Goal: Find specific page/section: Find specific page/section

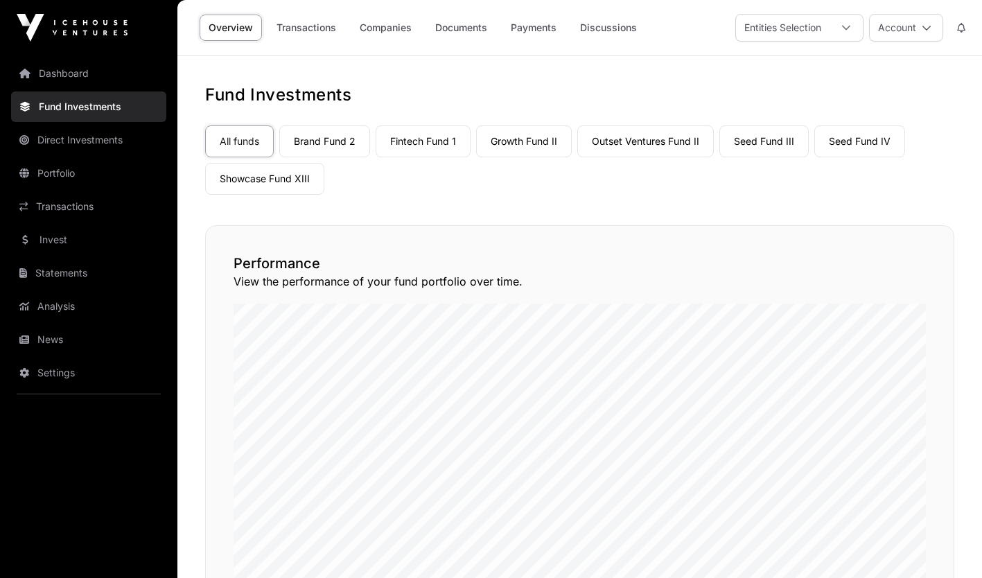
click at [228, 179] on link "Showcase Fund XIII" at bounding box center [264, 179] width 119 height 32
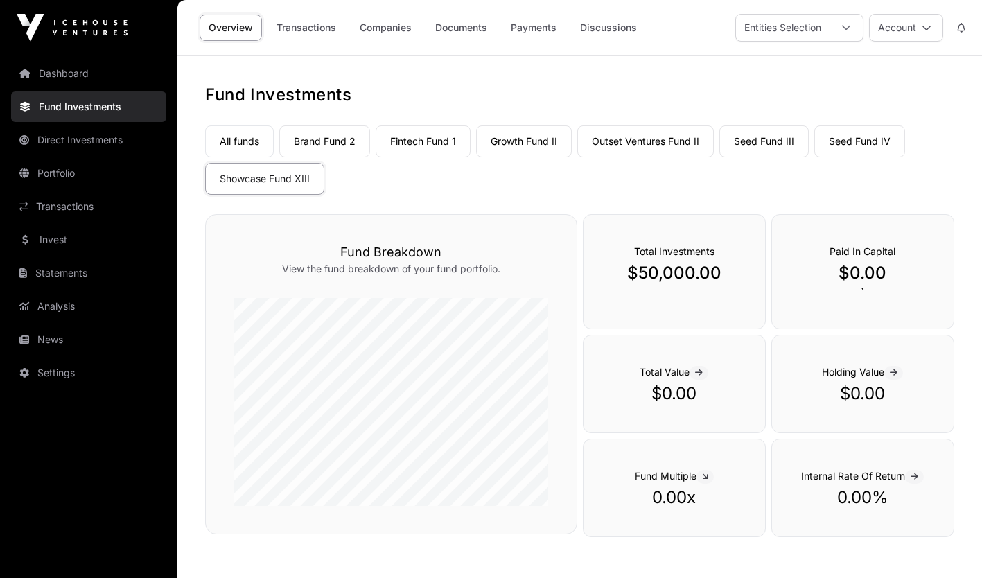
click at [396, 30] on link "Companies" at bounding box center [386, 28] width 70 height 26
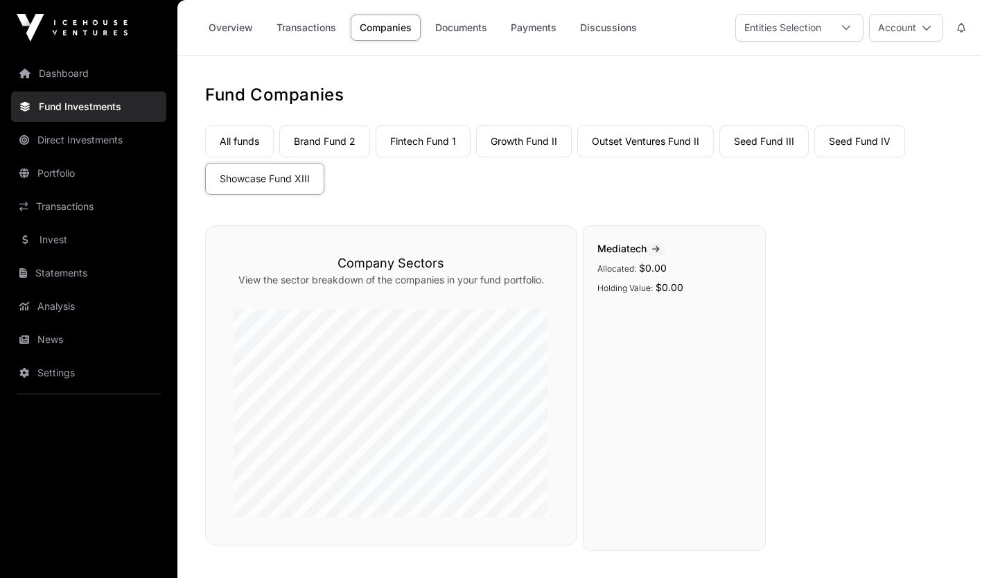
click at [285, 184] on link "Showcase Fund XIII" at bounding box center [264, 179] width 119 height 32
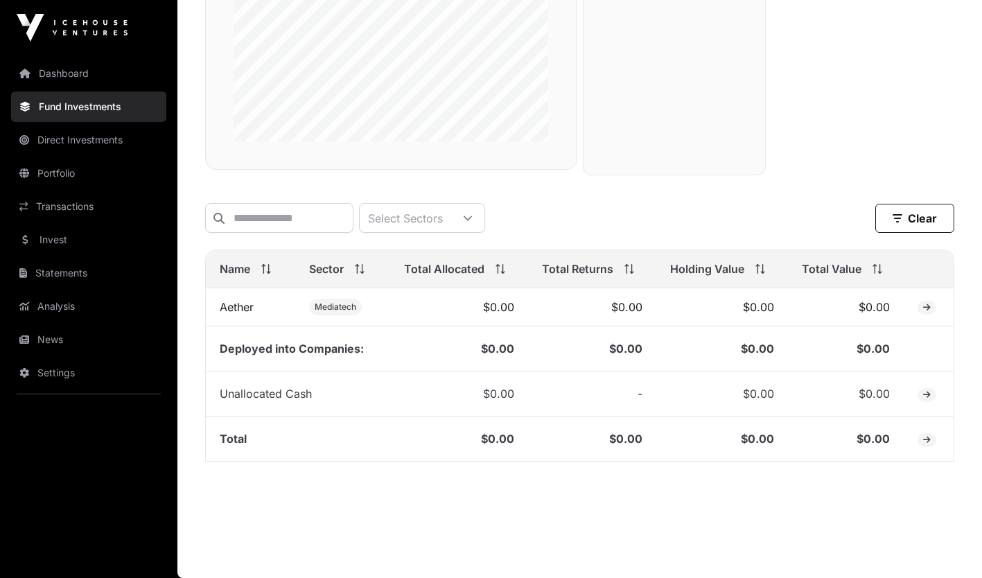
scroll to position [384, 0]
click at [107, 248] on link "Invest" at bounding box center [88, 239] width 155 height 30
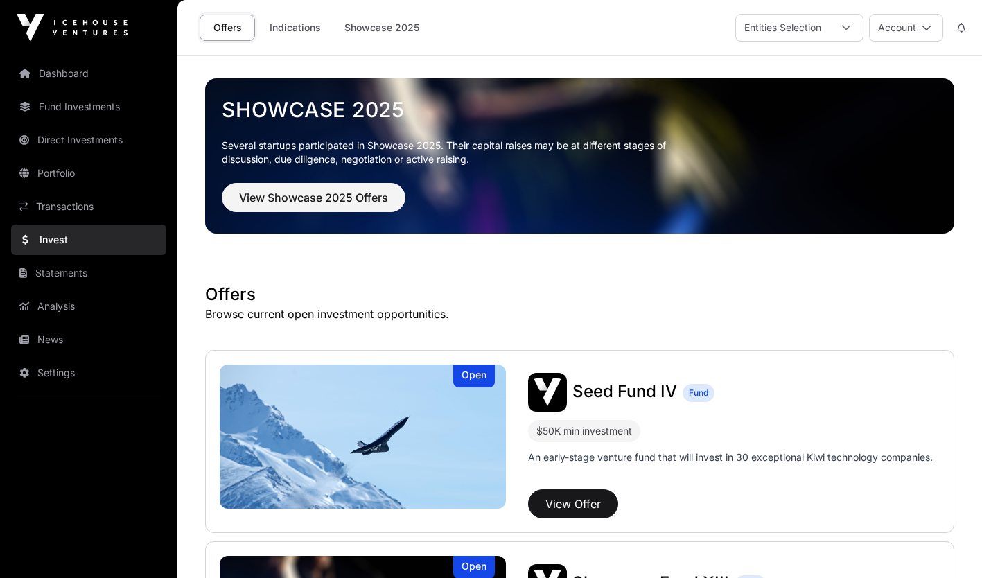
click at [304, 27] on link "Indications" at bounding box center [295, 28] width 69 height 26
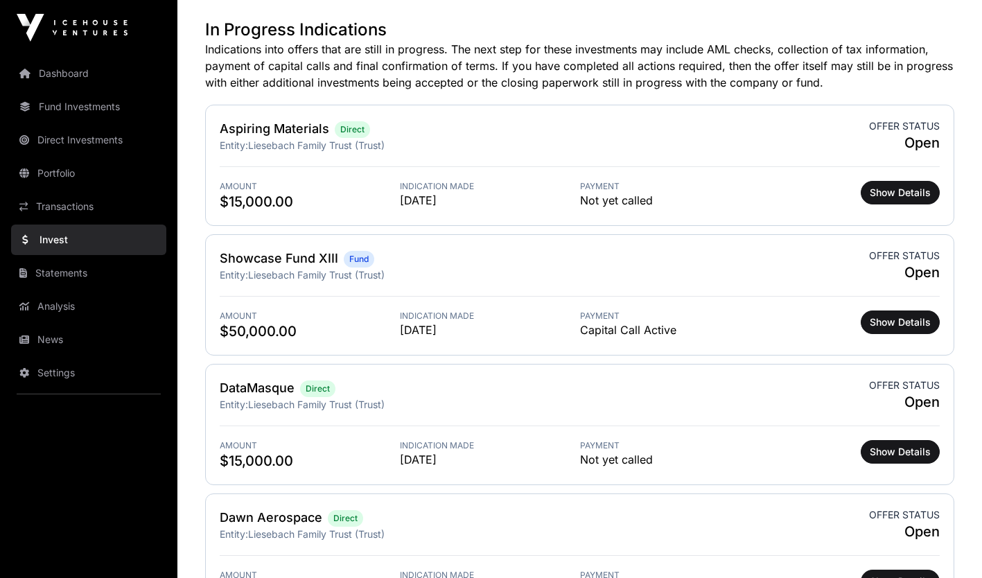
scroll to position [433, 0]
